Goal: Task Accomplishment & Management: Manage account settings

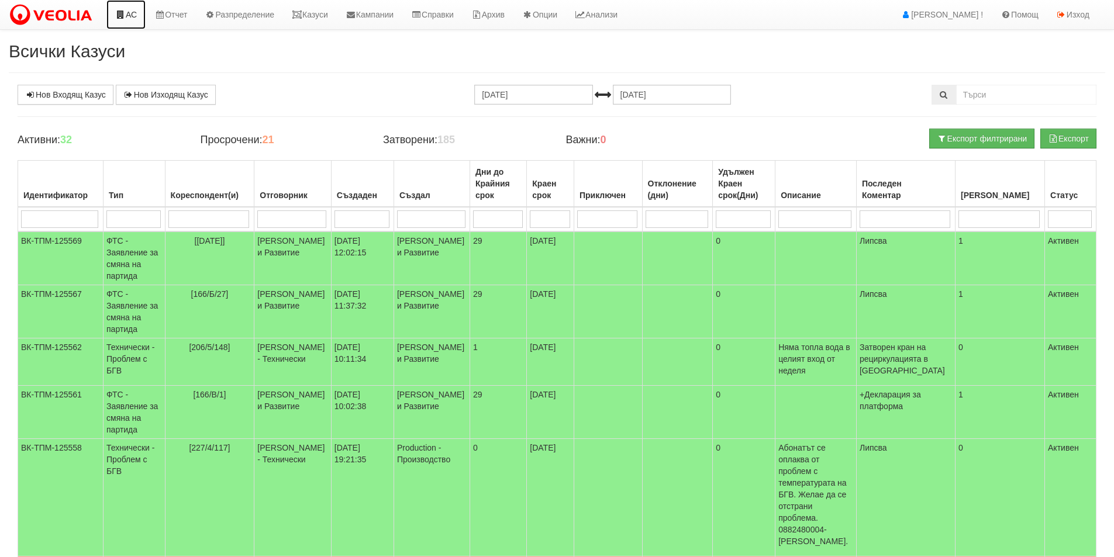
click at [120, 11] on icon at bounding box center [120, 15] width 11 height 8
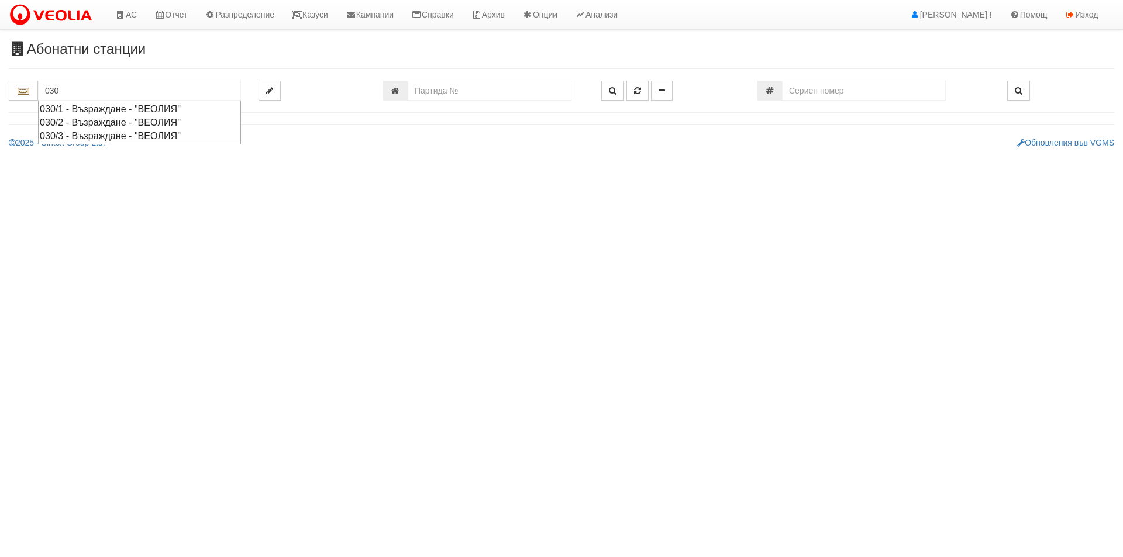
click at [170, 111] on div "030/1 - Възраждане - "ВЕОЛИЯ"" at bounding box center [139, 108] width 199 height 13
type input "030/1 - Възраждане - "ВЕОЛИЯ""
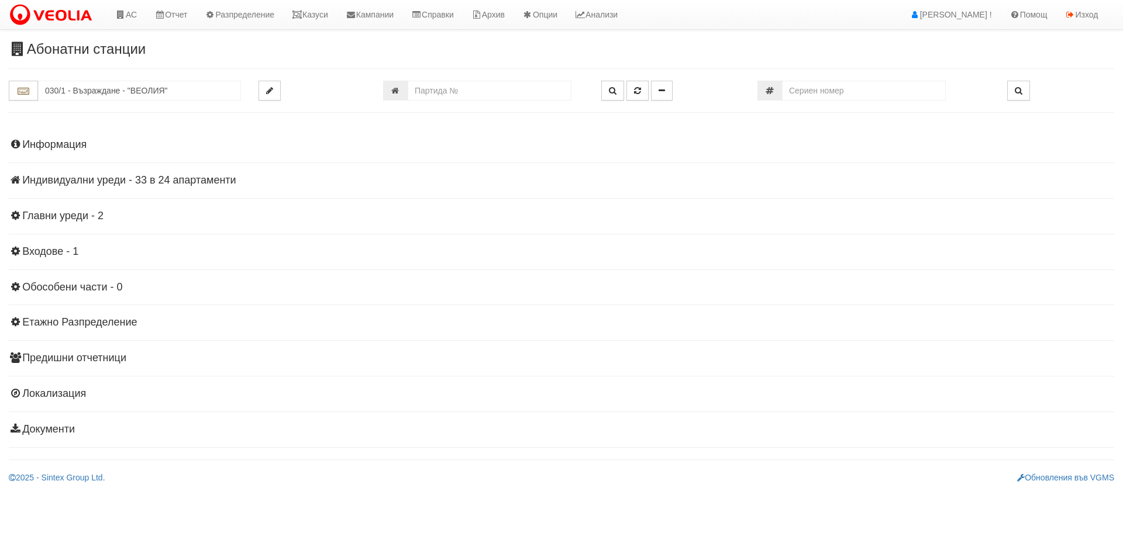
click at [213, 181] on h4 "Индивидуални уреди - 33 в 24 апартаменти" at bounding box center [561, 181] width 1105 height 12
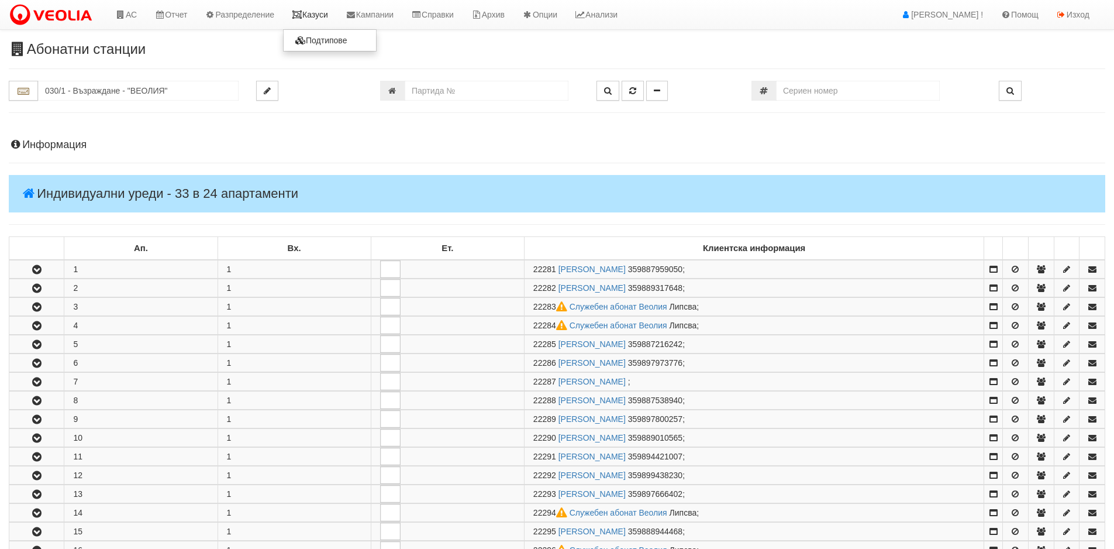
click at [318, 11] on link "Казуси" at bounding box center [310, 14] width 54 height 29
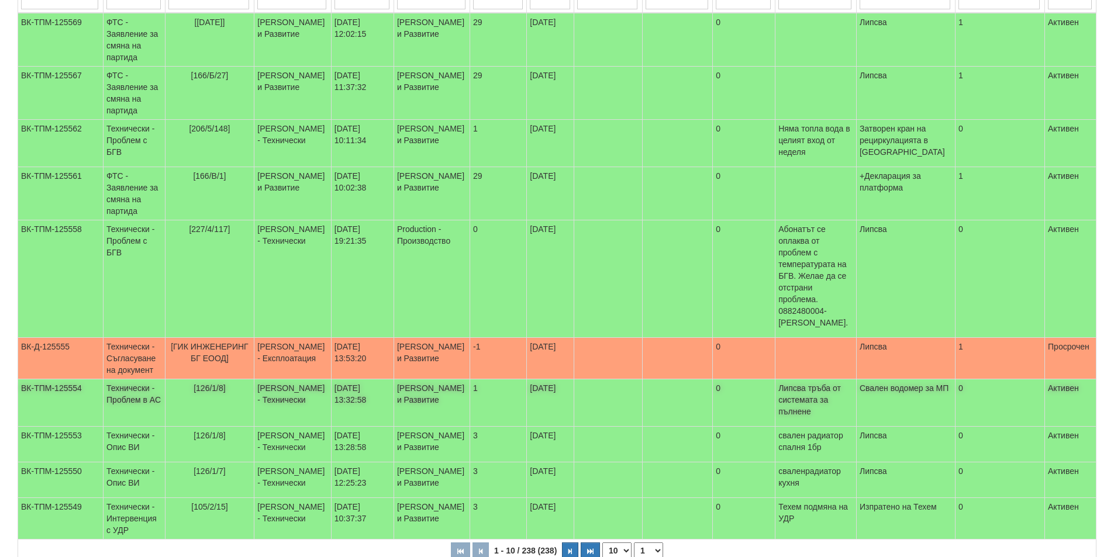
scroll to position [234, 0]
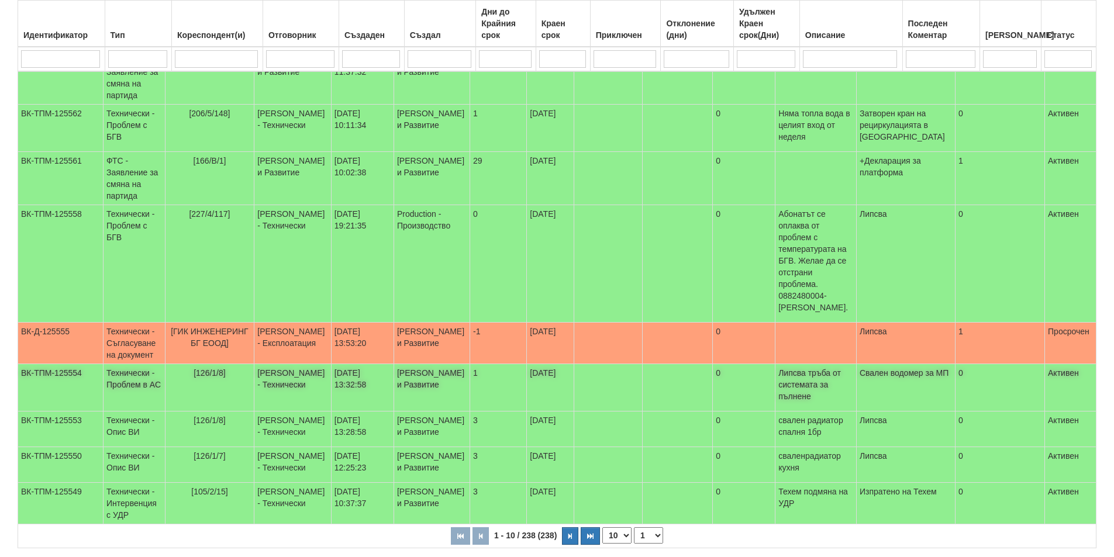
click at [470, 364] on td "[PERSON_NAME] и Развитие" at bounding box center [432, 387] width 76 height 47
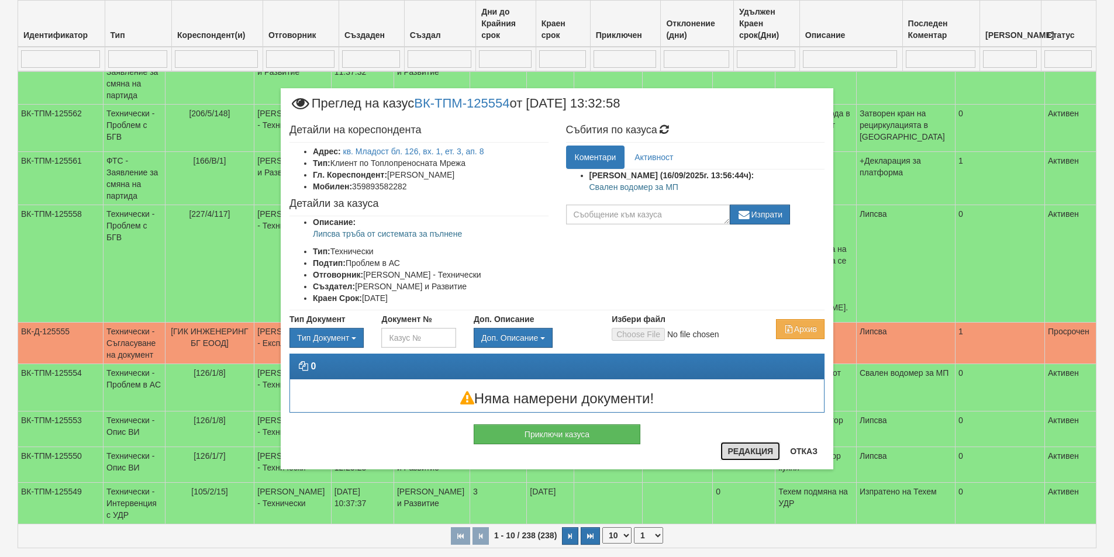
click at [737, 447] on button "Редакция" at bounding box center [750, 451] width 60 height 19
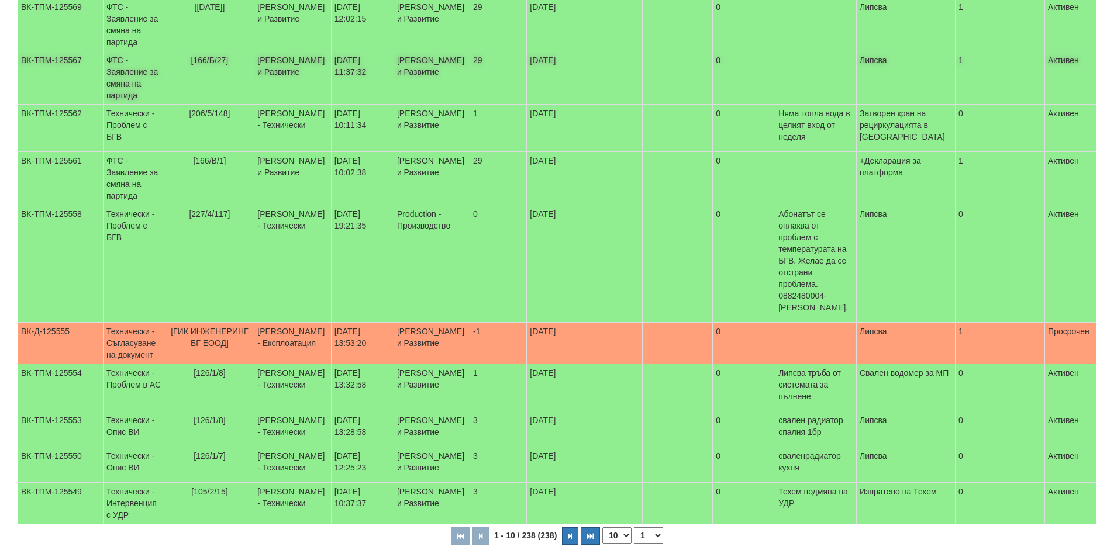
scroll to position [0, 0]
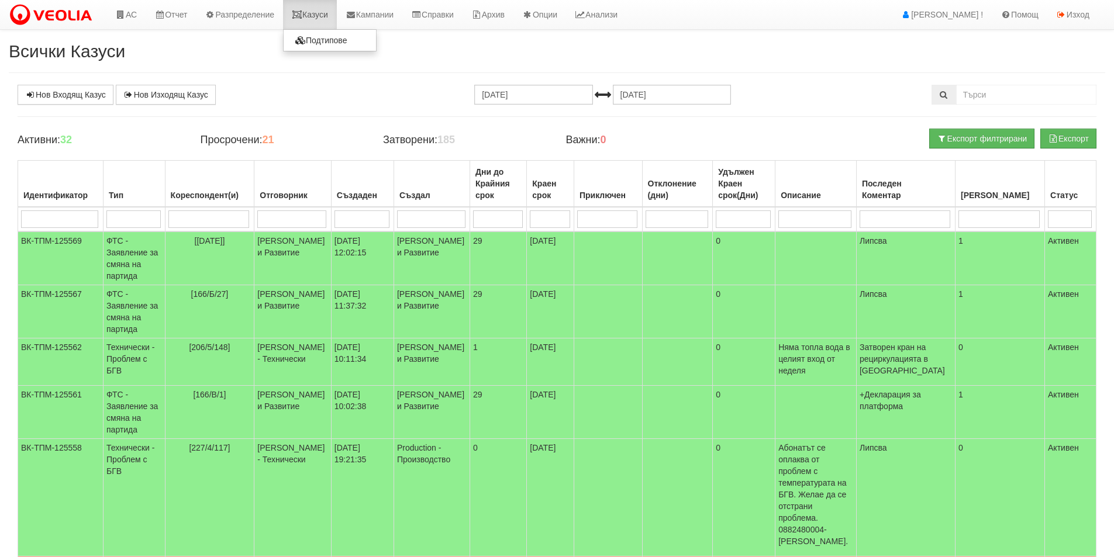
click at [318, 12] on link "Казуси" at bounding box center [310, 14] width 54 height 29
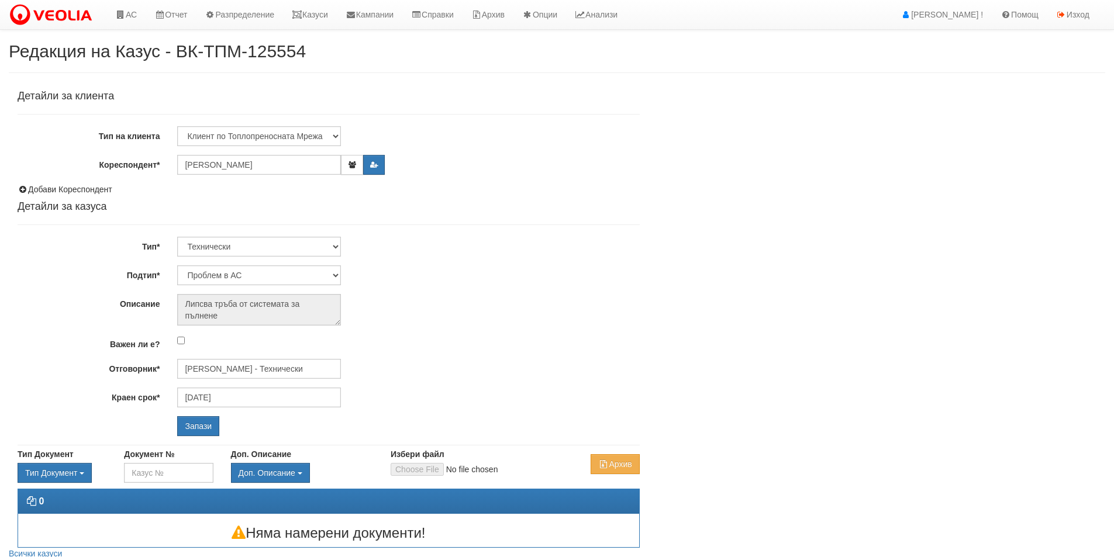
select select "Проблем в АС"
click at [257, 404] on input "[DATE]" at bounding box center [259, 398] width 164 height 20
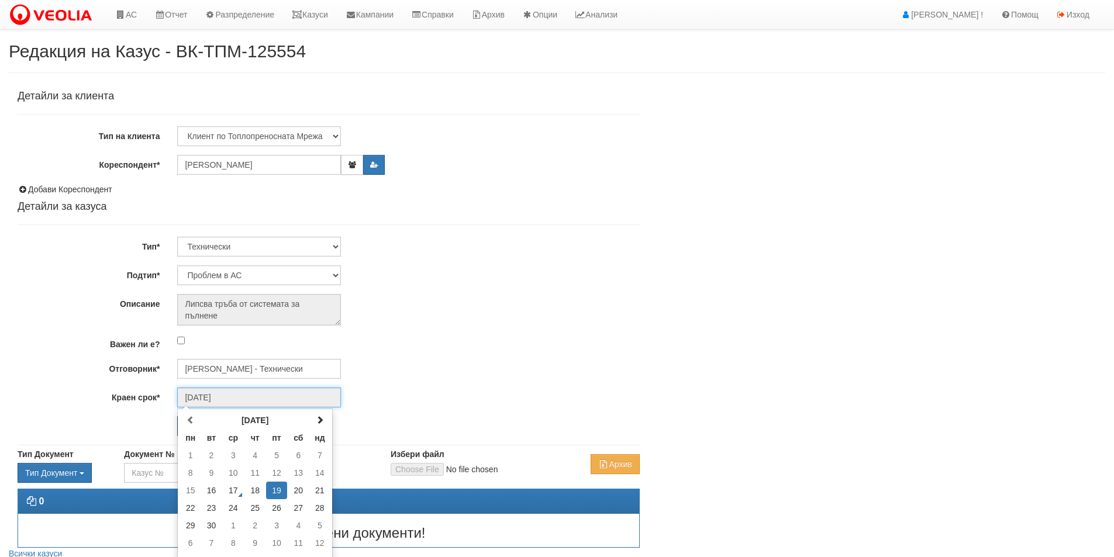
click at [276, 488] on td "19" at bounding box center [277, 491] width 22 height 18
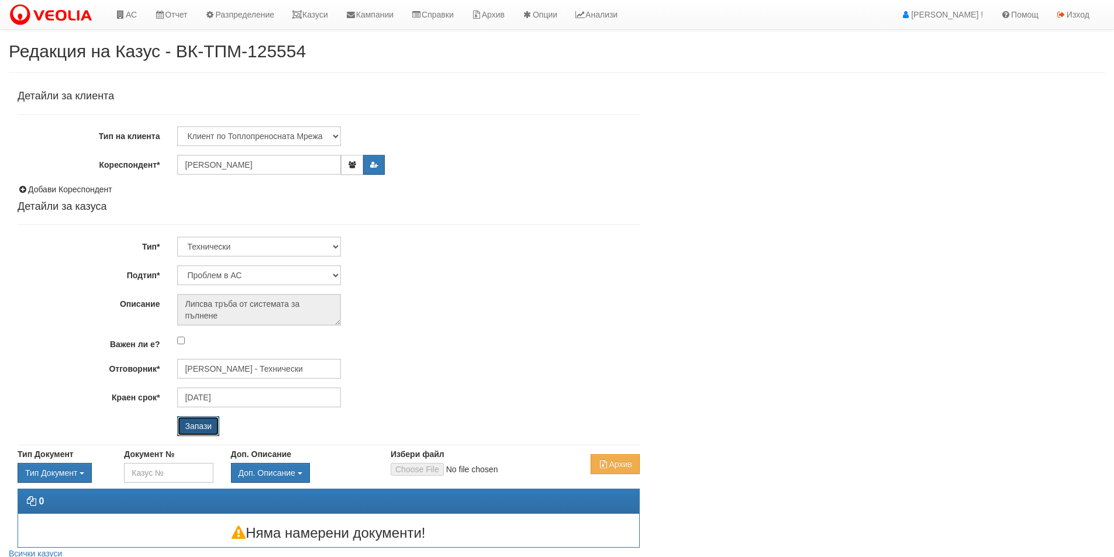
click at [211, 427] on input "Запази" at bounding box center [198, 426] width 42 height 20
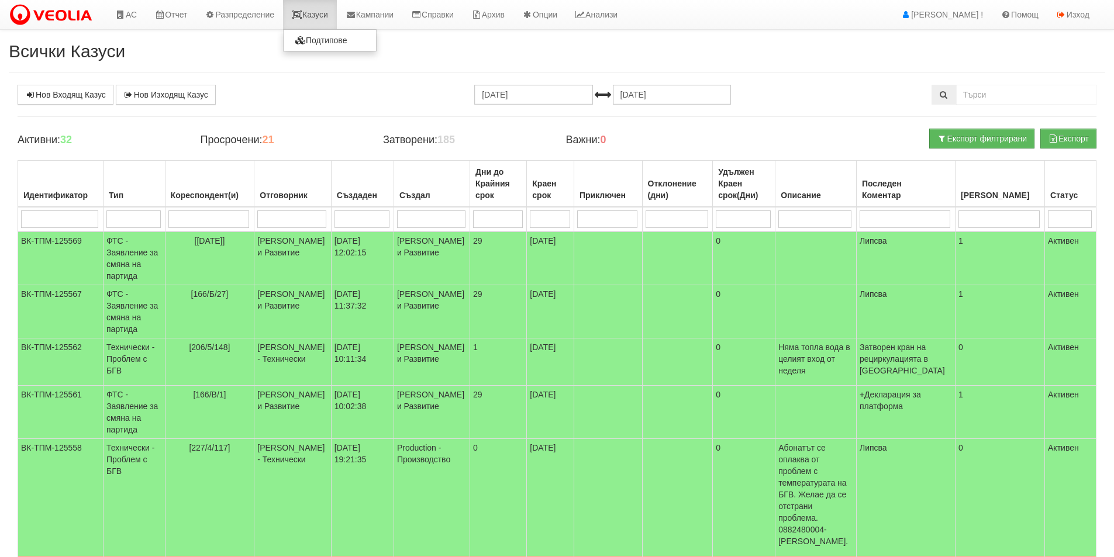
click at [337, 18] on link "Казуси" at bounding box center [310, 14] width 54 height 29
click at [325, 26] on link "Казуси" at bounding box center [310, 14] width 54 height 29
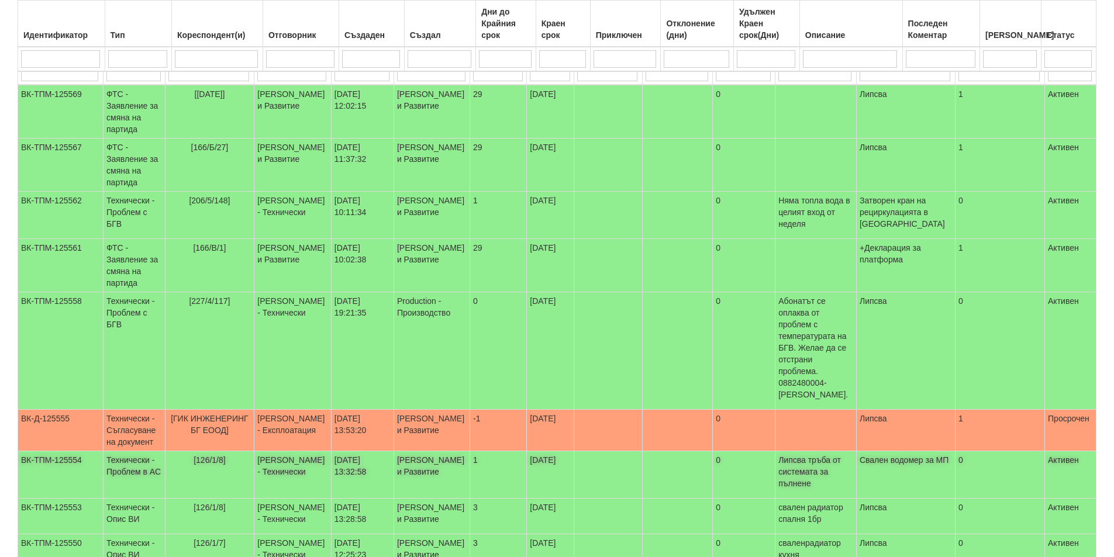
scroll to position [234, 0]
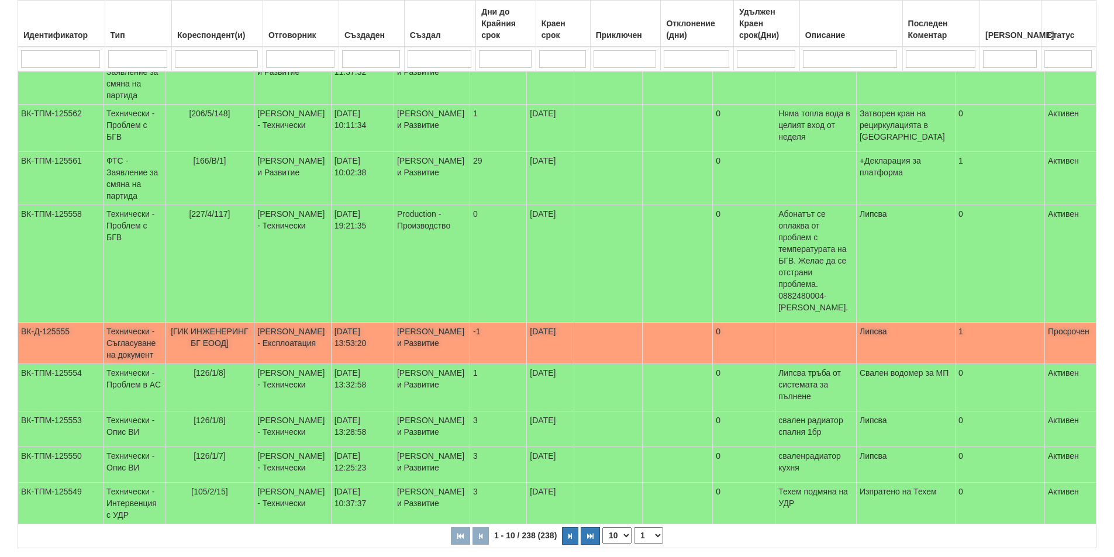
click at [374, 325] on td "[DATE] 13:53:20" at bounding box center [362, 344] width 63 height 42
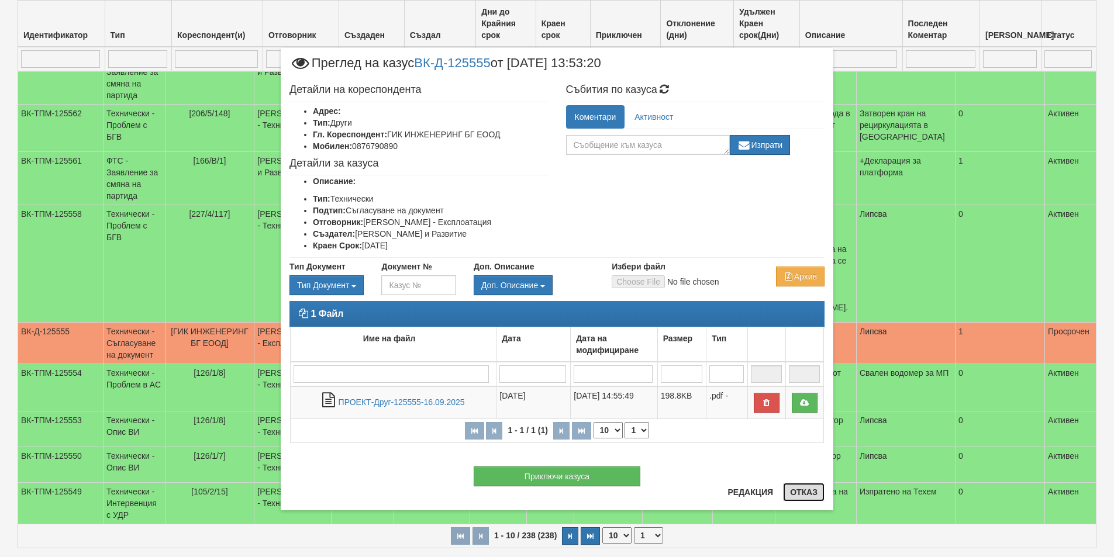
click at [797, 499] on button "Отказ" at bounding box center [804, 492] width 42 height 19
